Goal: Navigation & Orientation: Find specific page/section

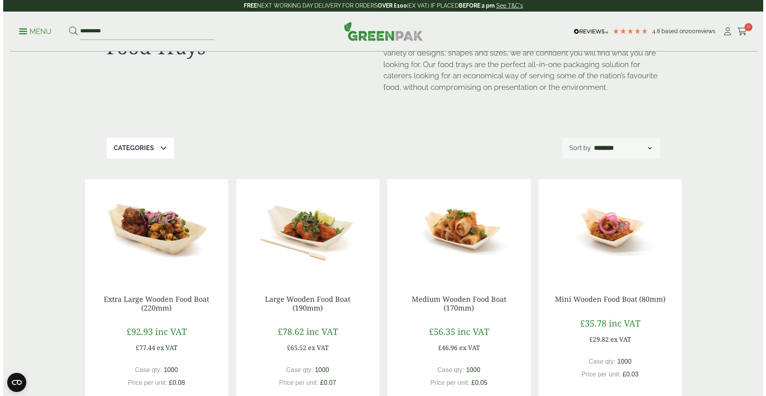
scroll to position [47, 0]
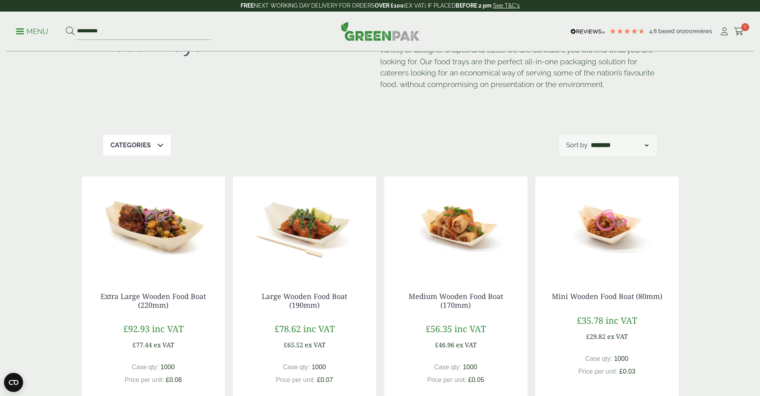
click at [43, 31] on p "Menu" at bounding box center [32, 32] width 32 height 10
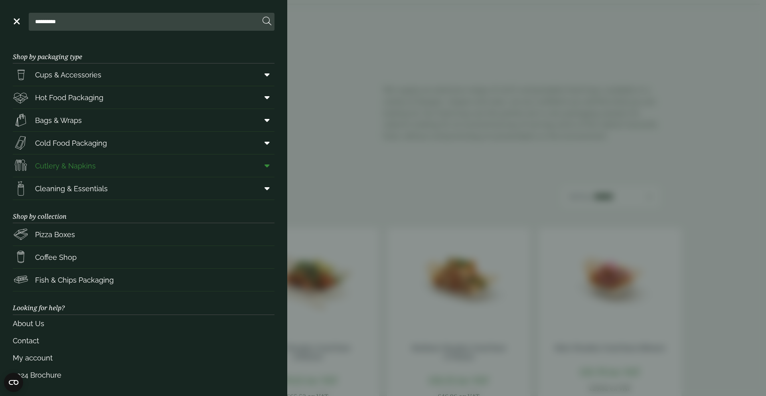
click at [74, 174] on link "Cutlery & Napkins" at bounding box center [144, 165] width 262 height 22
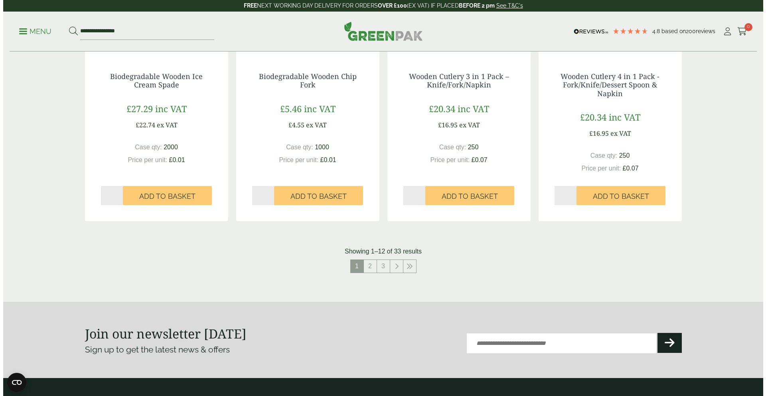
scroll to position [786, 0]
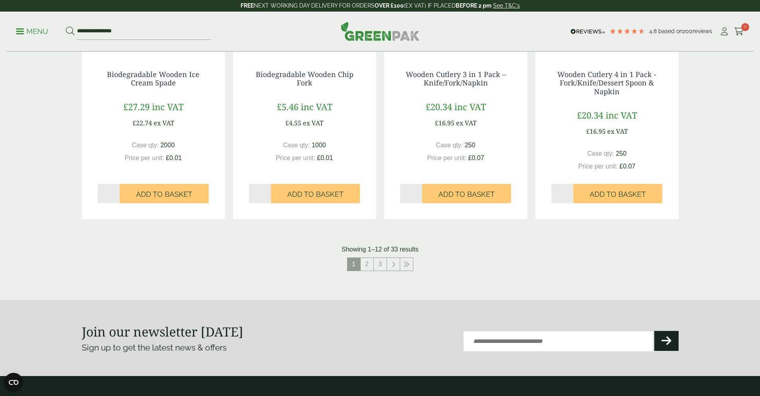
click at [37, 32] on p "Menu" at bounding box center [32, 32] width 32 height 10
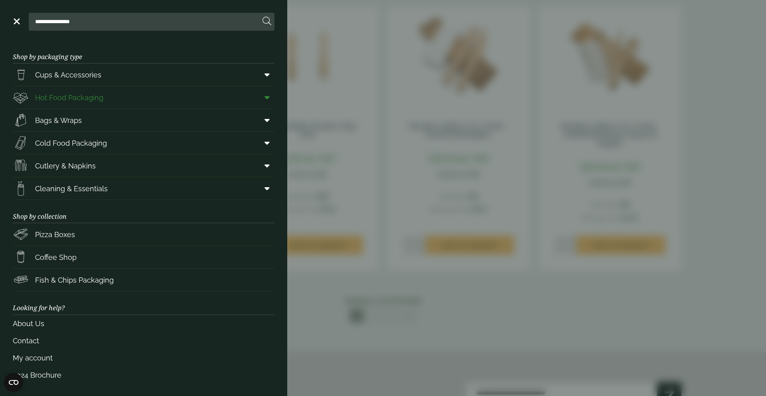
click at [97, 100] on span "Hot Food Packaging" at bounding box center [69, 97] width 68 height 11
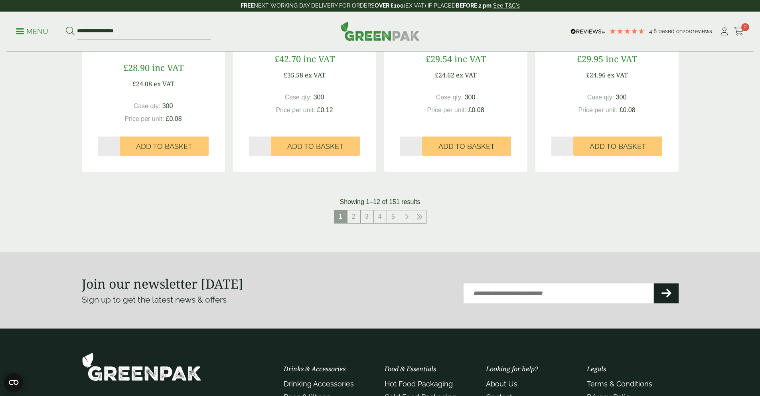
scroll to position [851, 0]
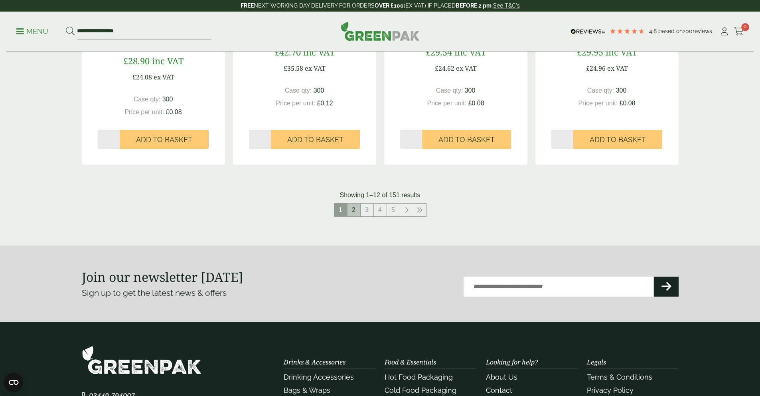
click at [355, 208] on link "2" at bounding box center [353, 209] width 13 height 13
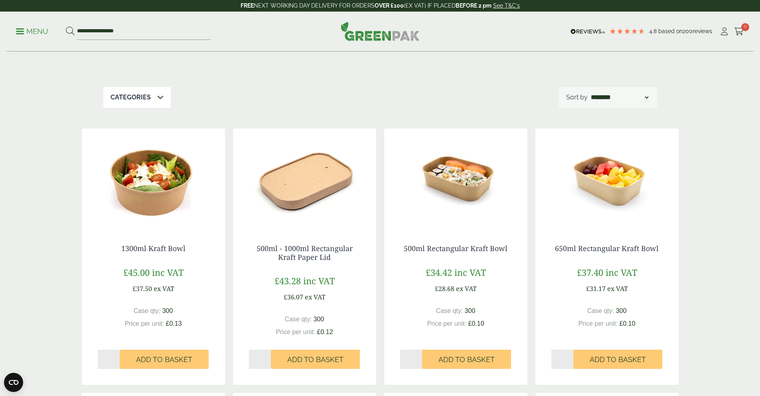
scroll to position [104, 0]
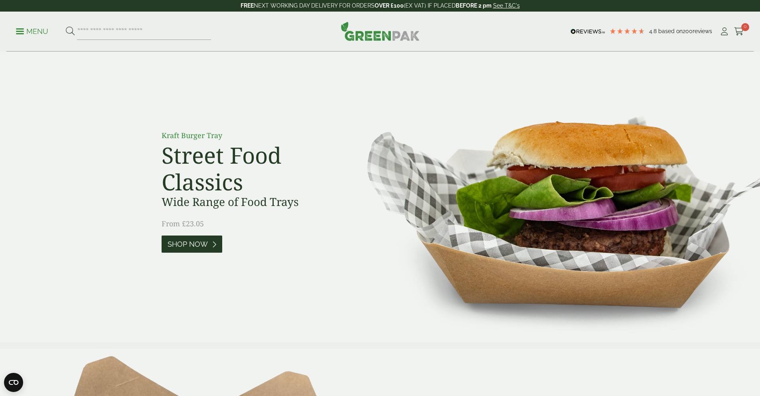
click at [207, 250] on link "Shop Now" at bounding box center [192, 243] width 61 height 17
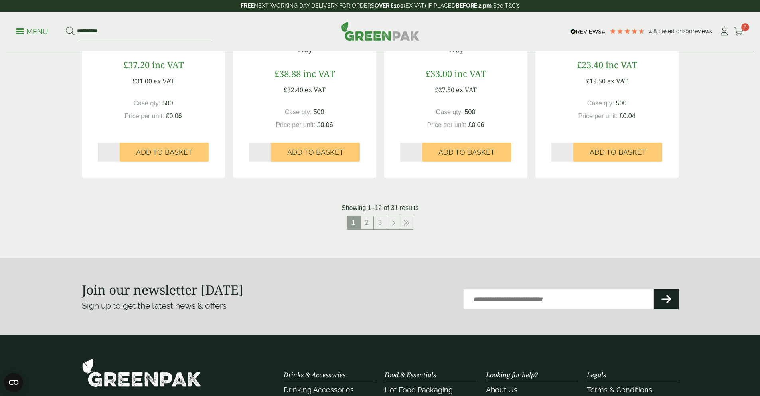
scroll to position [838, 0]
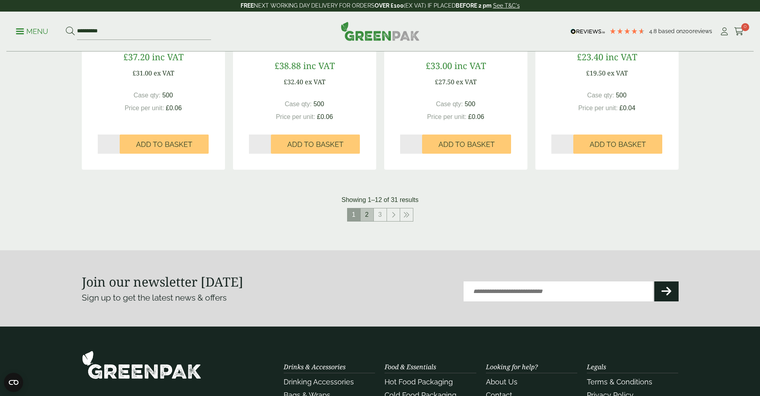
click at [367, 215] on link "2" at bounding box center [367, 214] width 13 height 13
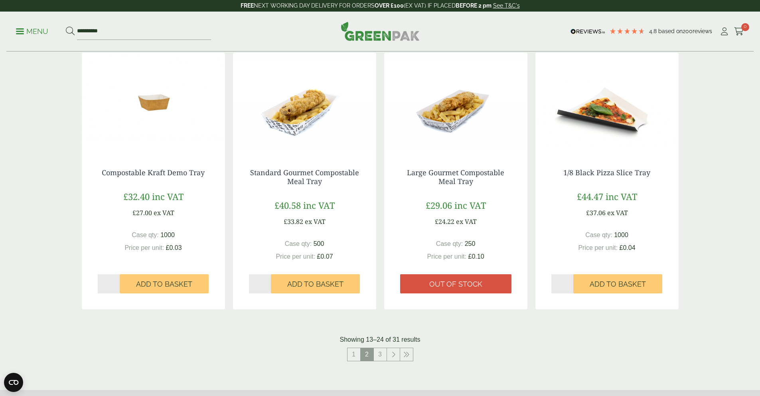
scroll to position [701, 0]
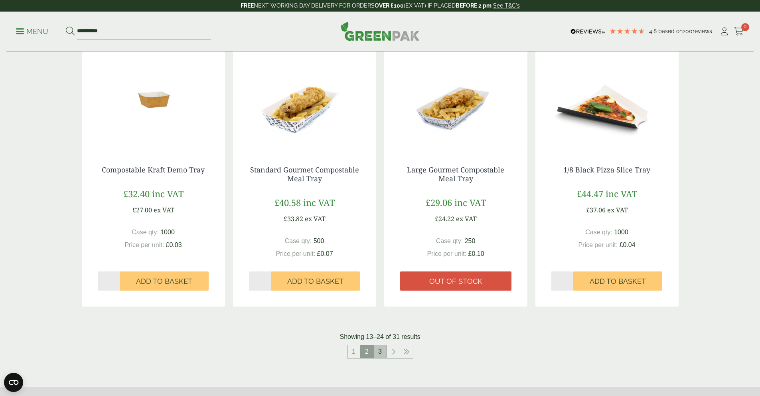
click at [378, 354] on link "3" at bounding box center [380, 351] width 13 height 13
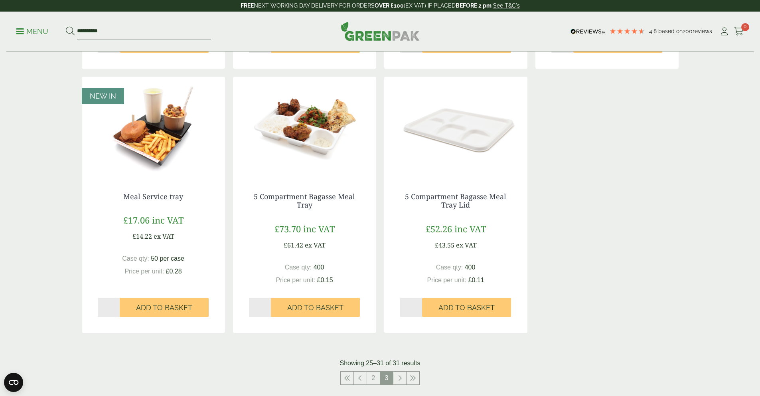
scroll to position [404, 0]
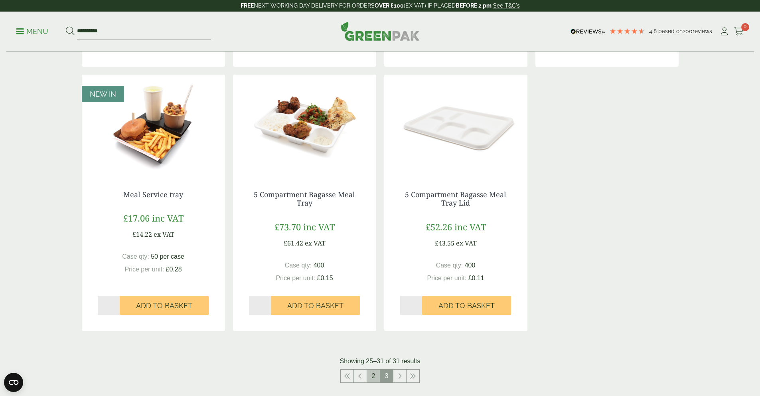
click at [374, 372] on link "2" at bounding box center [373, 375] width 13 height 13
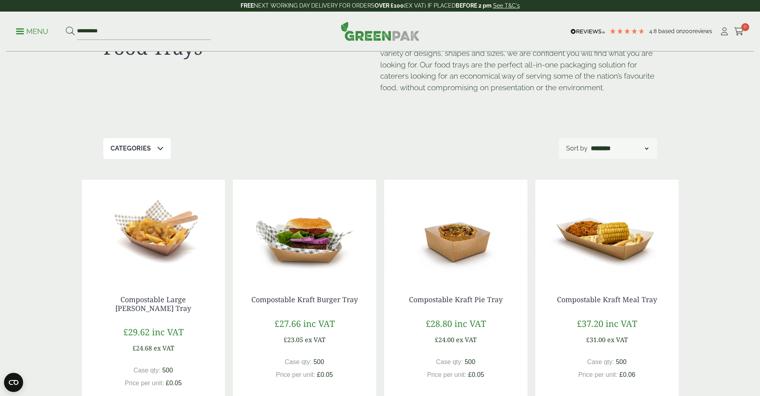
scroll to position [46, 0]
